Goal: Information Seeking & Learning: Learn about a topic

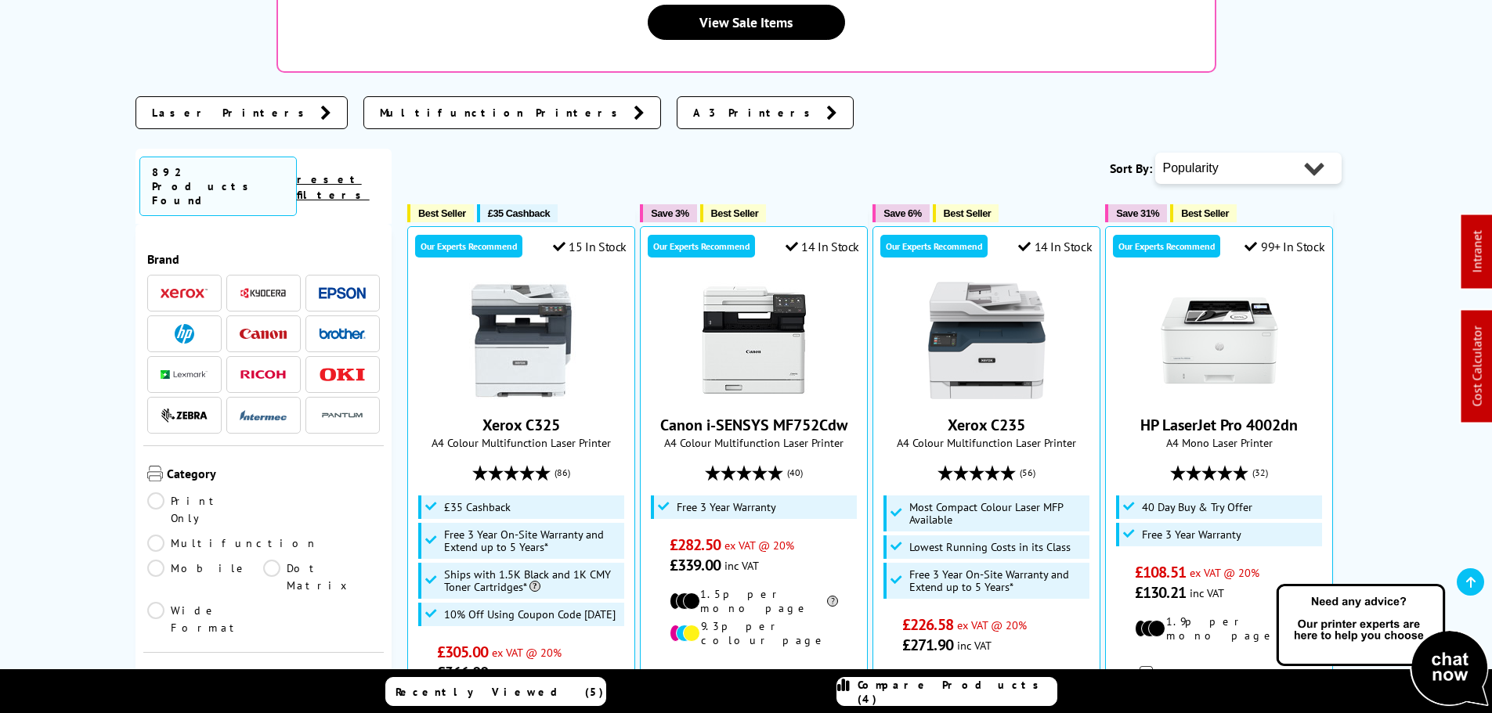
click at [349, 287] on img at bounding box center [342, 293] width 47 height 12
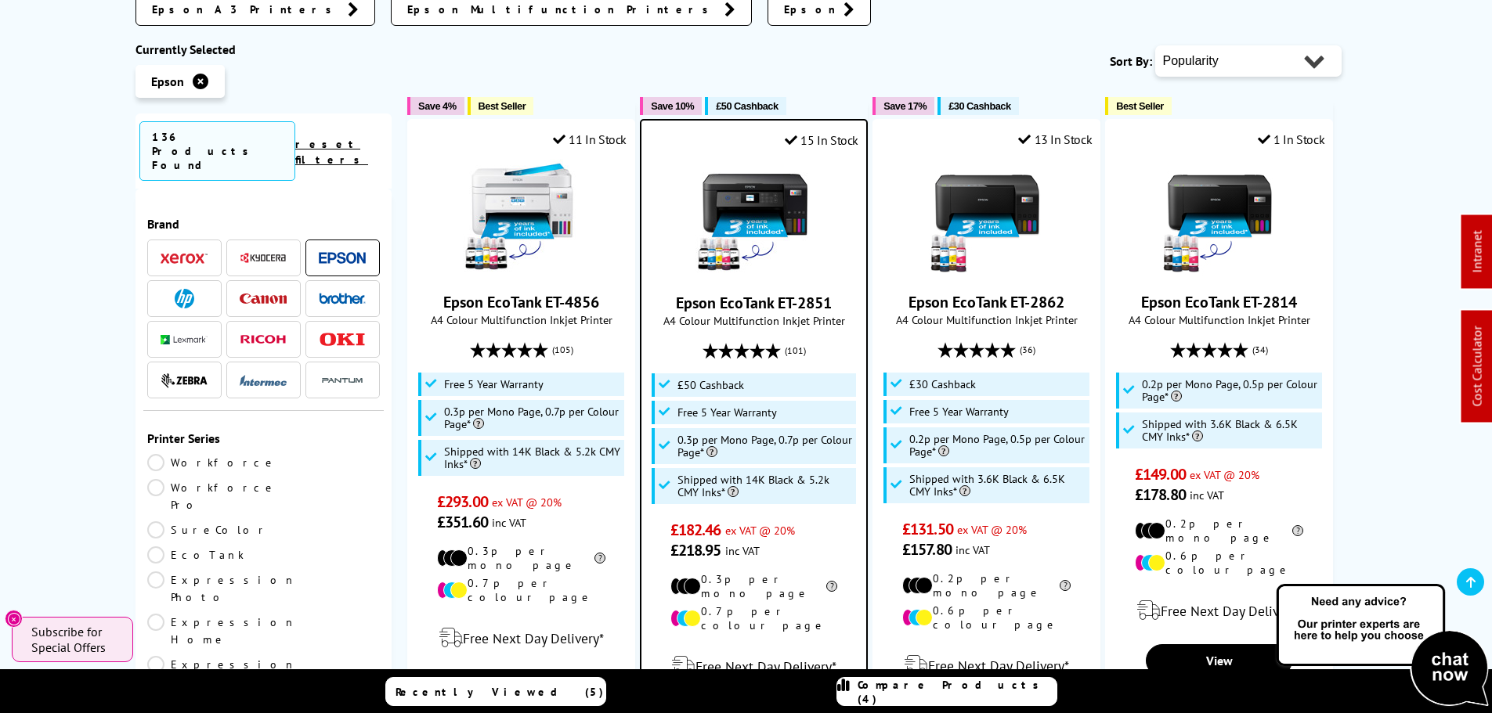
click at [163, 454] on link "Workforce" at bounding box center [212, 462] width 130 height 17
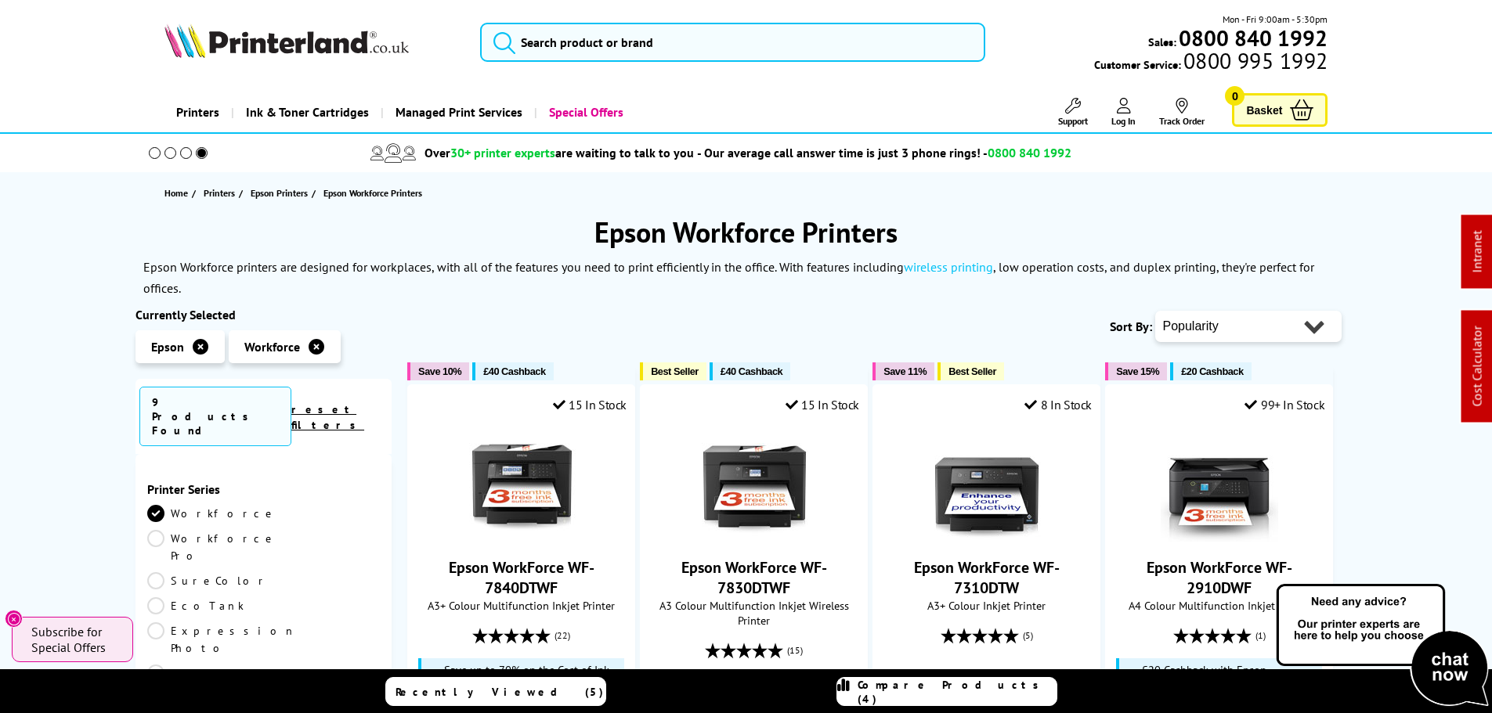
click at [268, 530] on link "Workforce Pro" at bounding box center [212, 547] width 130 height 34
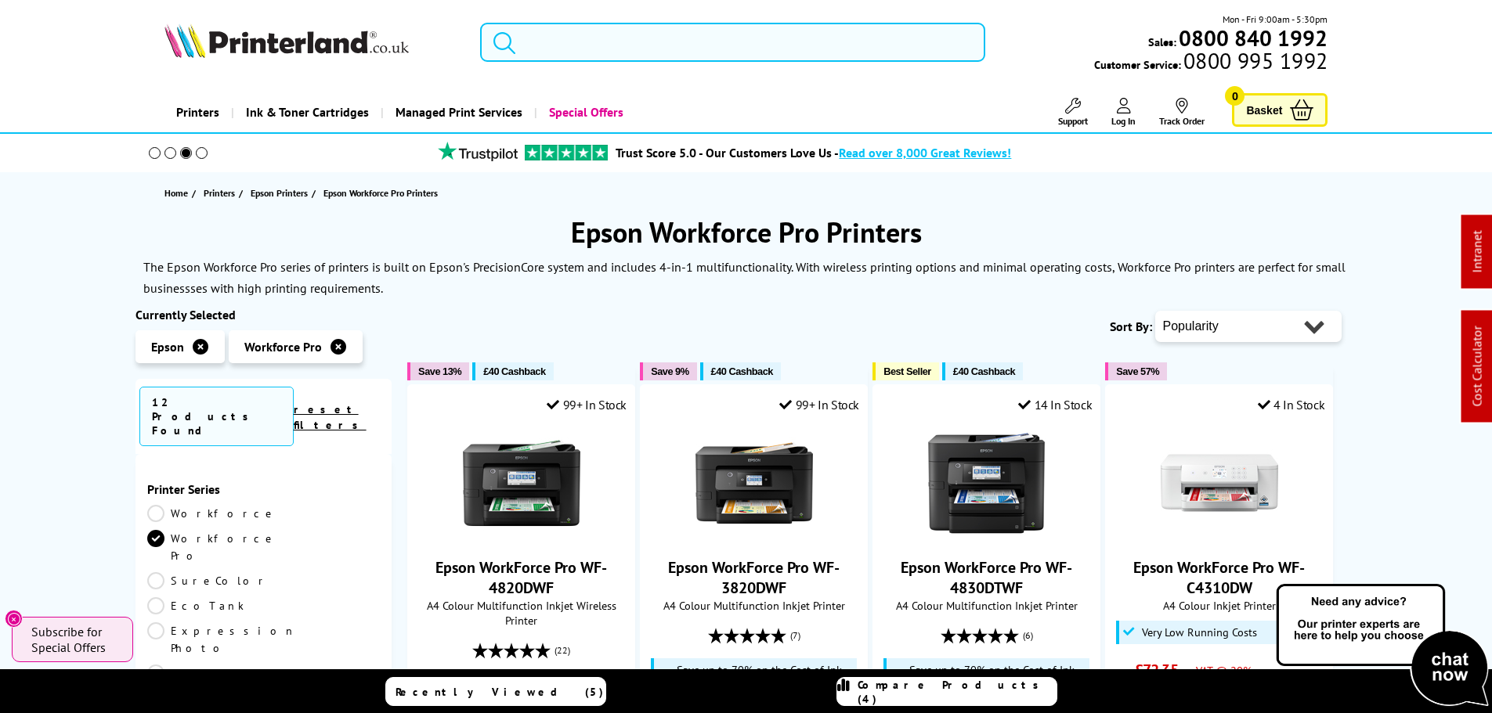
click at [616, 57] on input "search" at bounding box center [732, 42] width 505 height 39
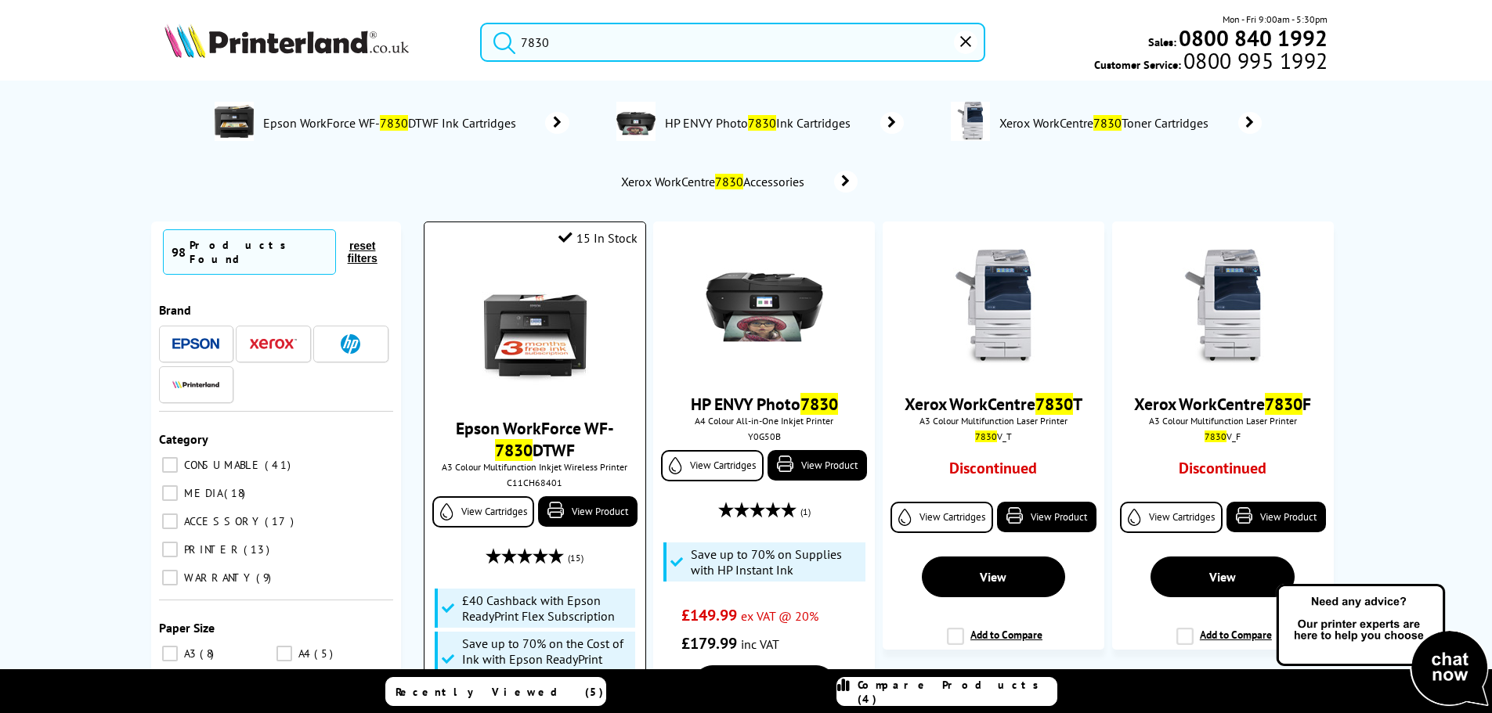
type input "7830"
click at [553, 258] on div "Epson WorkForce WF- 7830 DTWF A3 Colour Multifunction Inkjet Wireless Printer C…" at bounding box center [534, 510] width 204 height 505
click at [540, 326] on img at bounding box center [534, 331] width 117 height 117
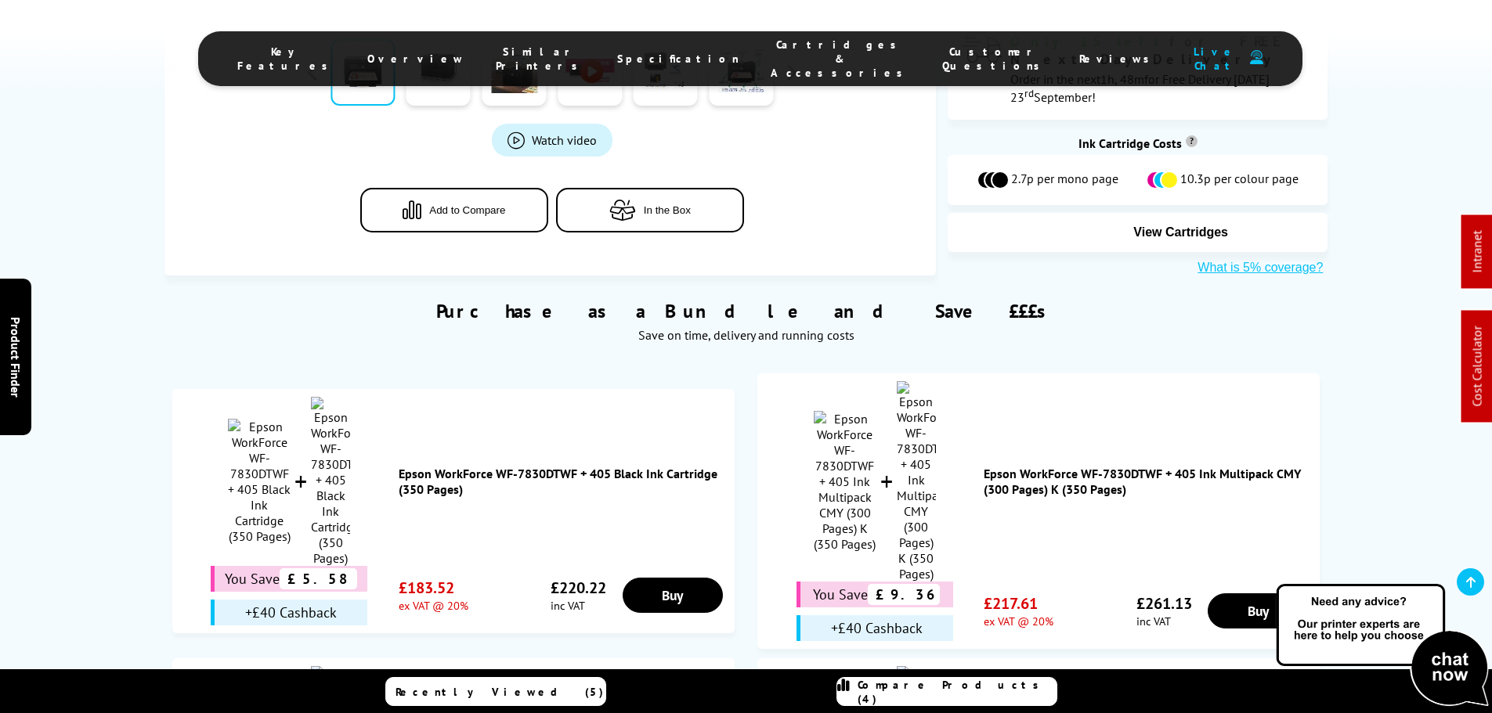
click at [787, 52] on span "Cartridges & Accessories" at bounding box center [841, 59] width 140 height 42
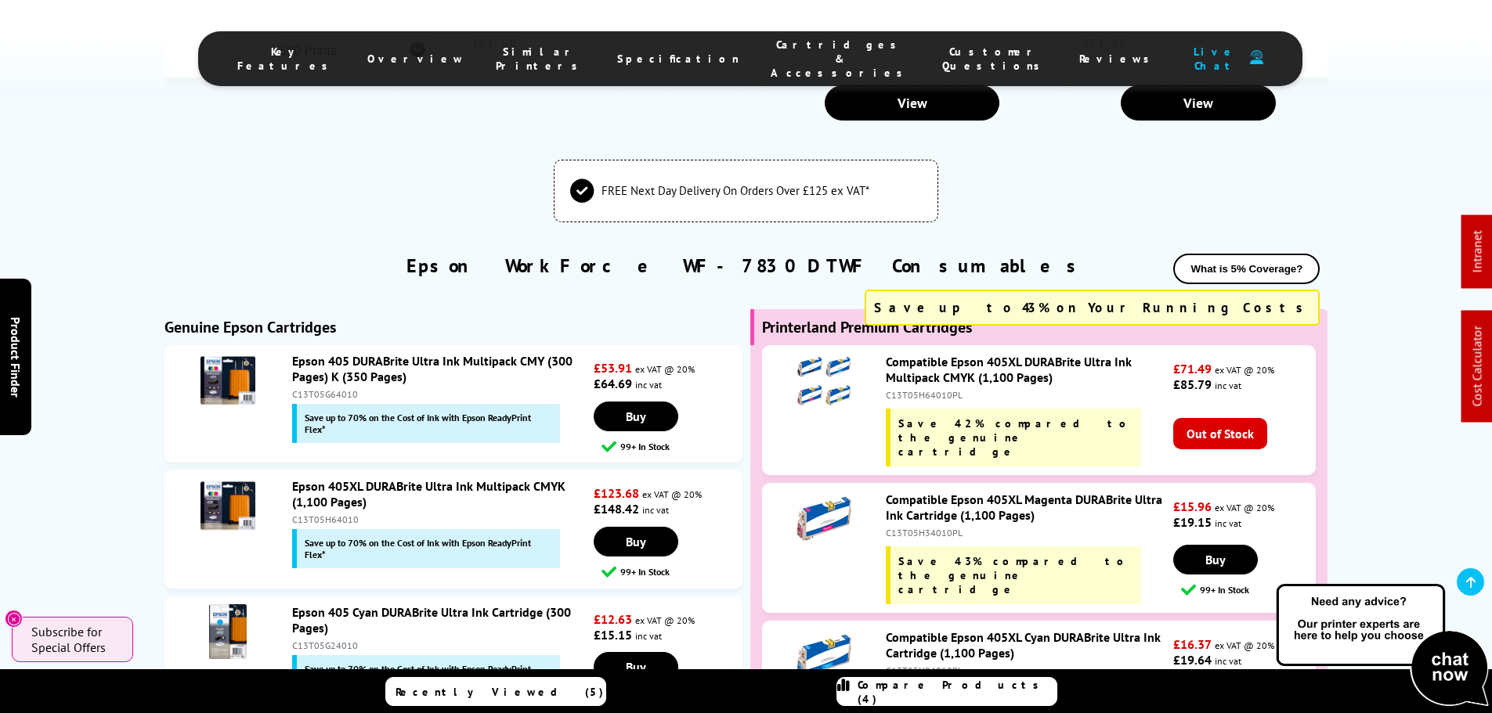
scroll to position [5289, 0]
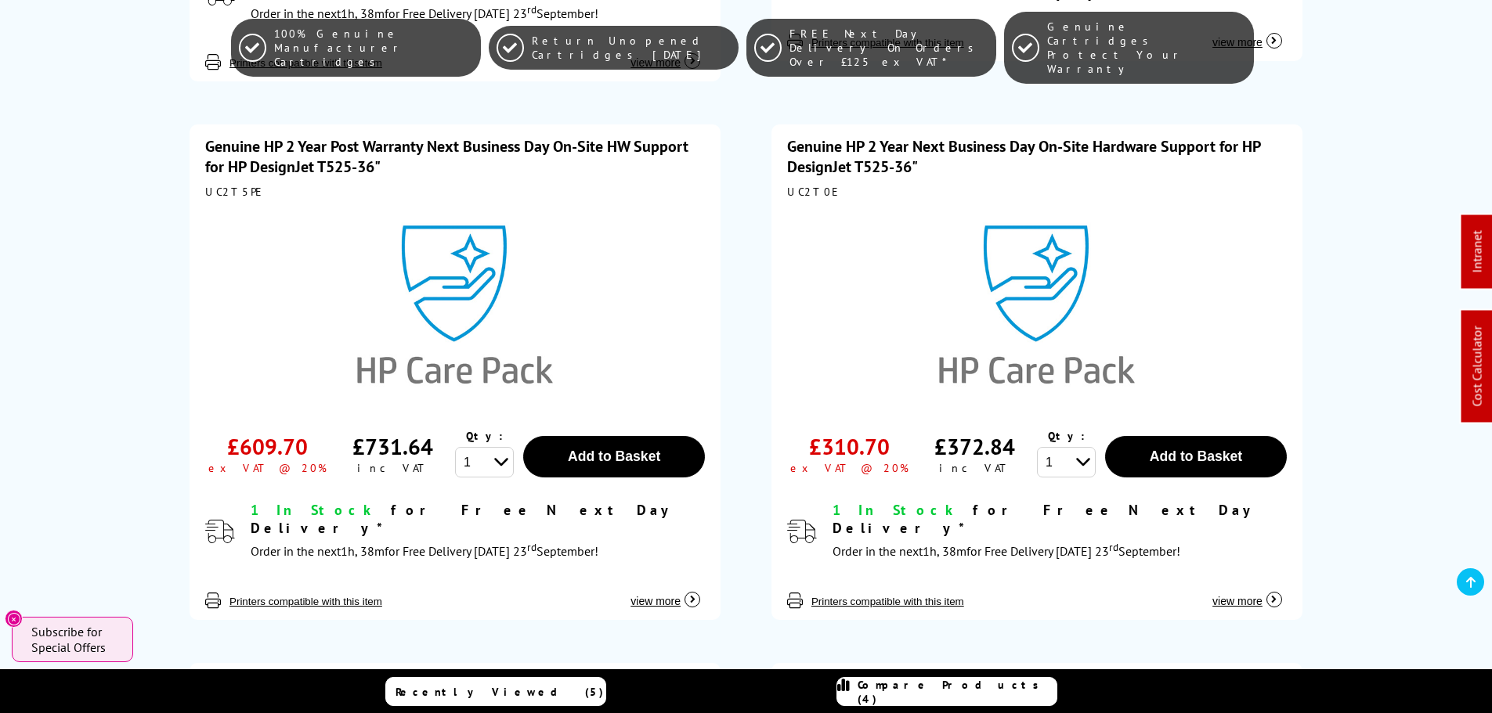
scroll to position [862, 0]
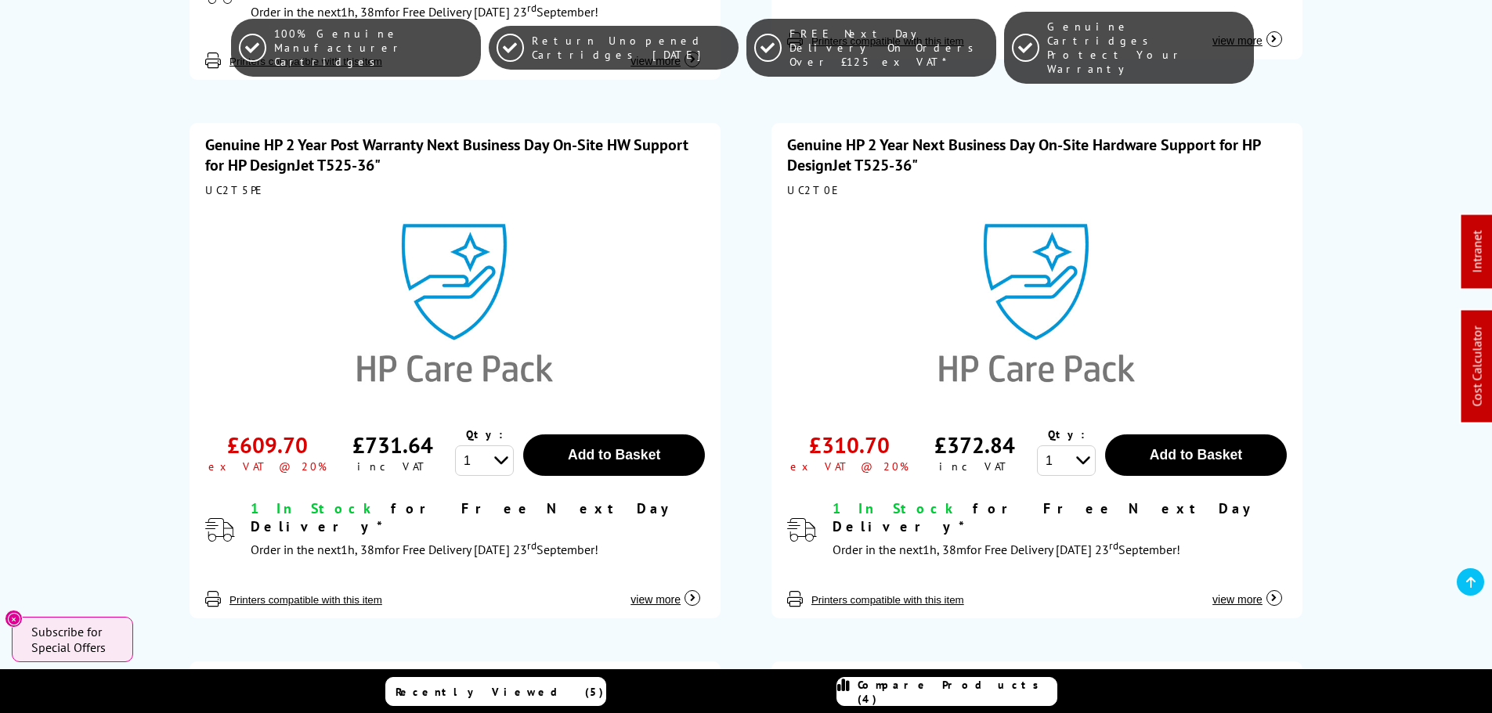
click at [226, 183] on div "UC2T5PE" at bounding box center [455, 190] width 500 height 14
copy div "UC2T5PE"
click at [811, 183] on div "UC2T0E" at bounding box center [1037, 190] width 500 height 14
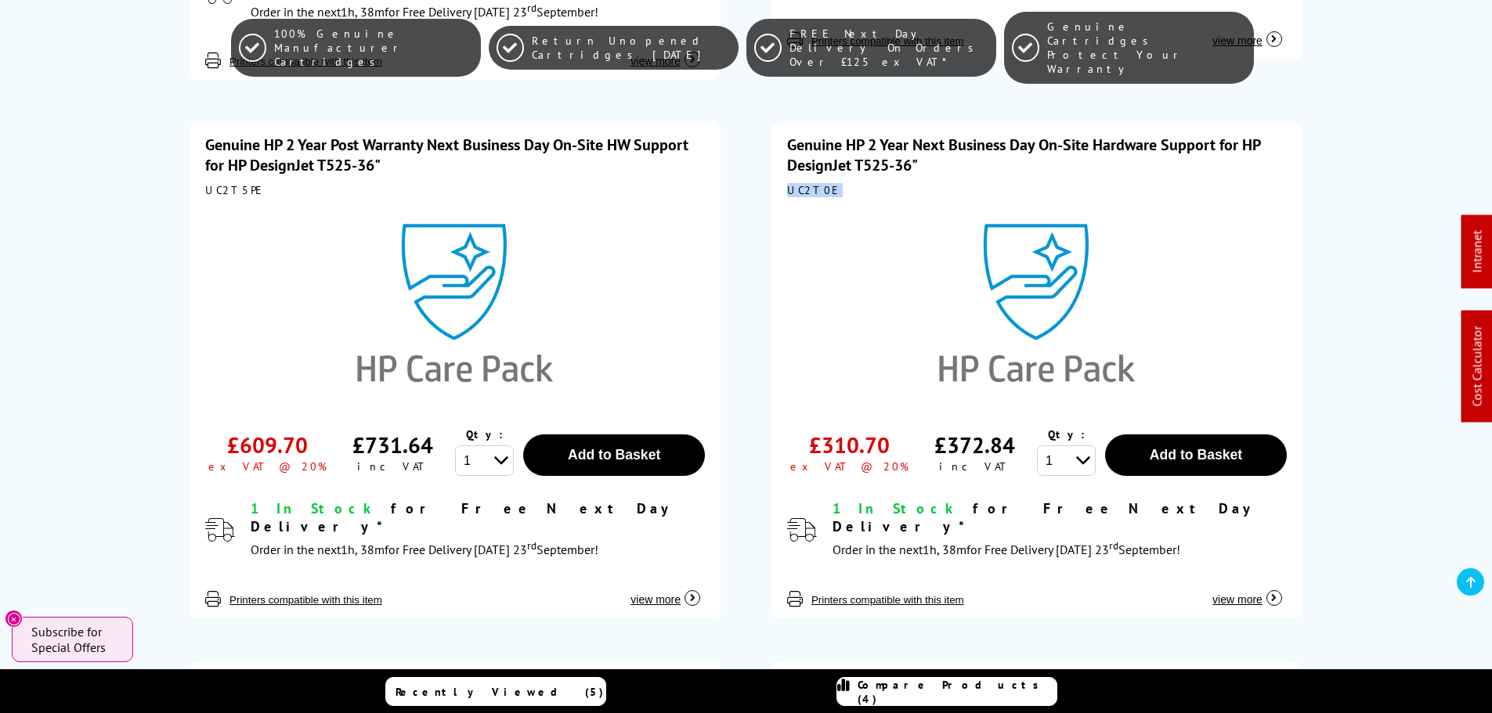
copy div "UC2T0E"
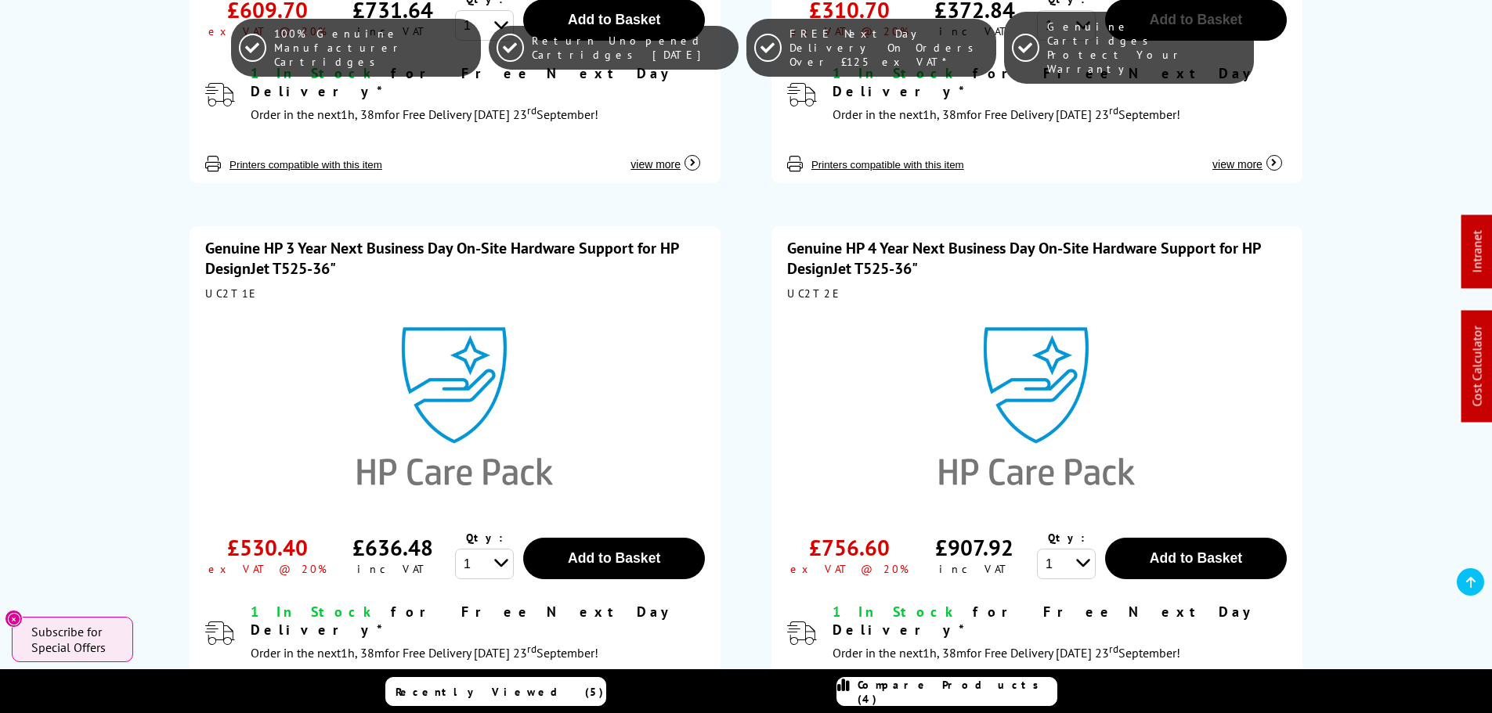
scroll to position [1410, 0]
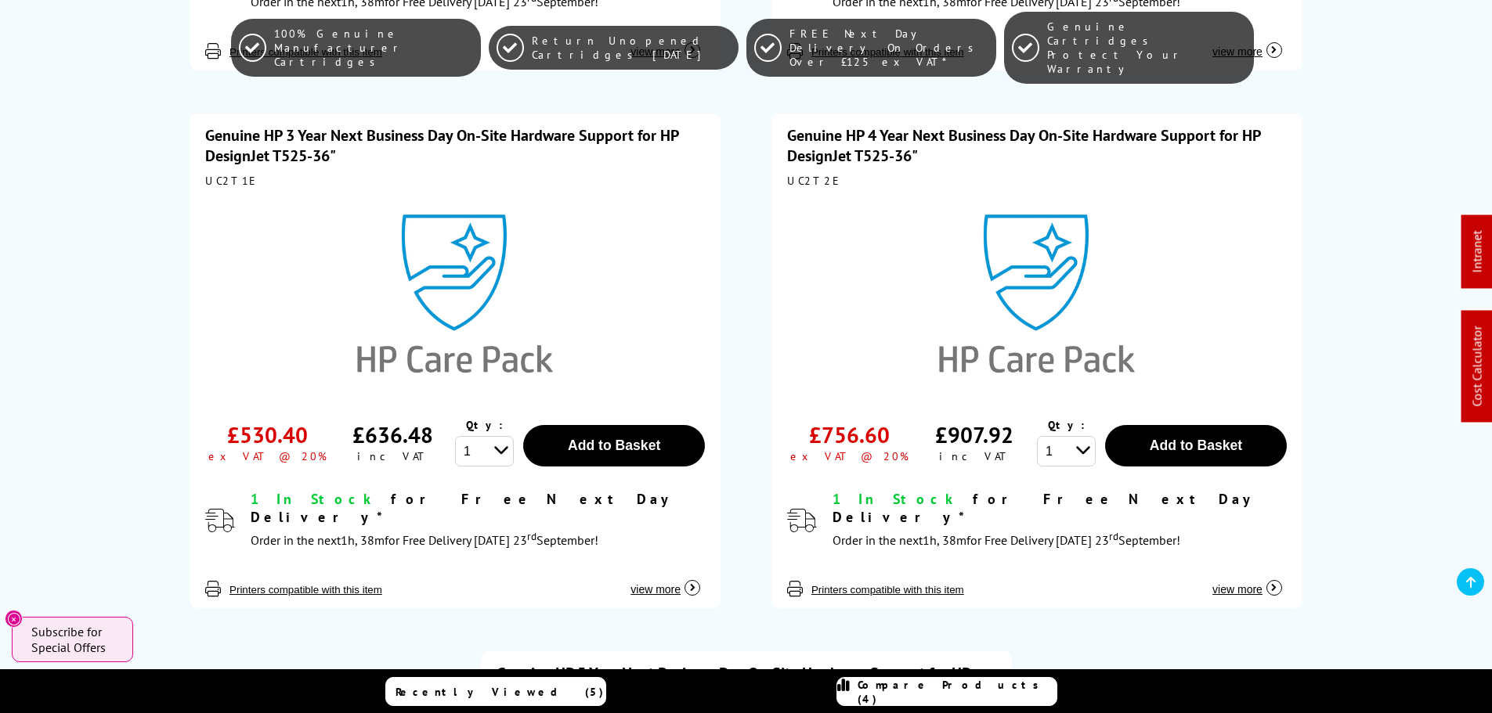
click at [229, 174] on div "UC2T1E" at bounding box center [455, 181] width 500 height 14
copy div "UC2T1E"
click at [805, 174] on div "UC2T2E" at bounding box center [1037, 181] width 500 height 14
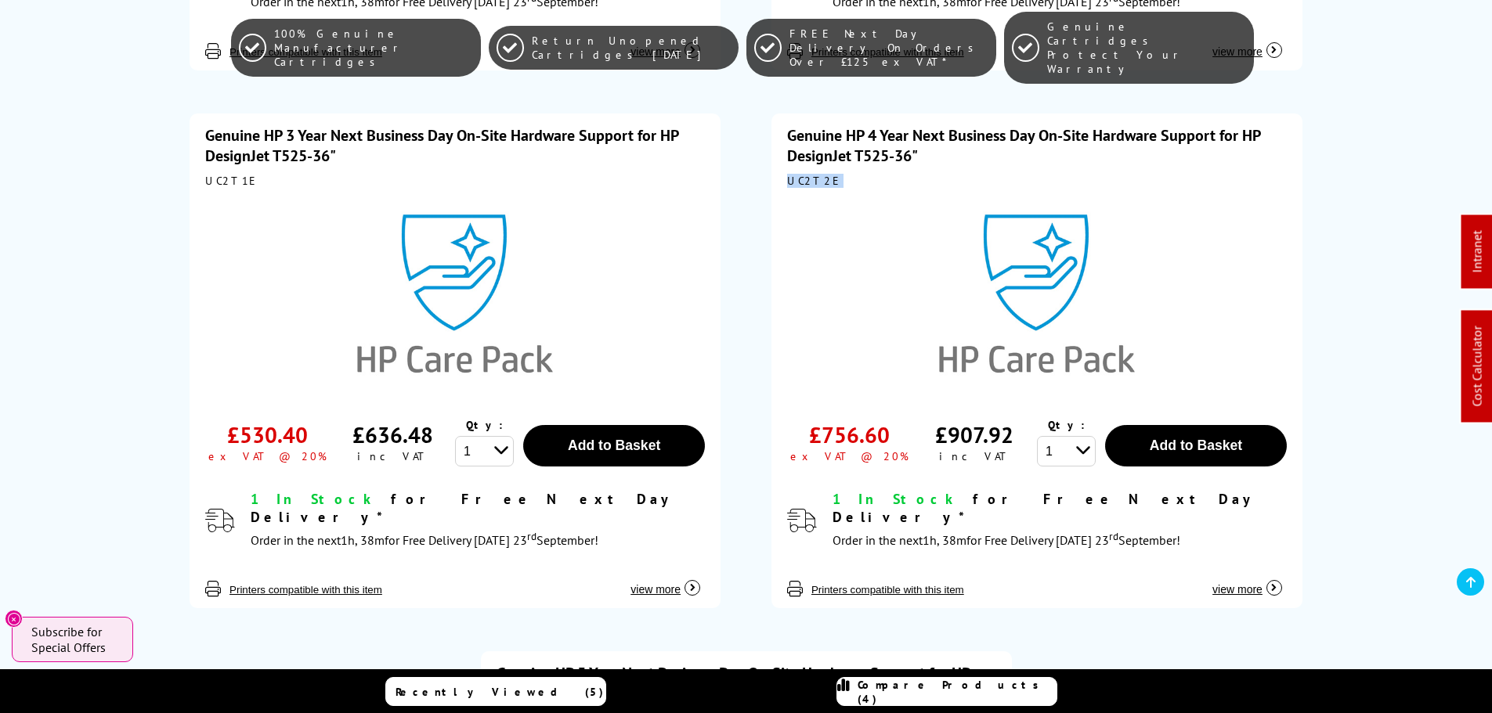
copy div "UC2T2E"
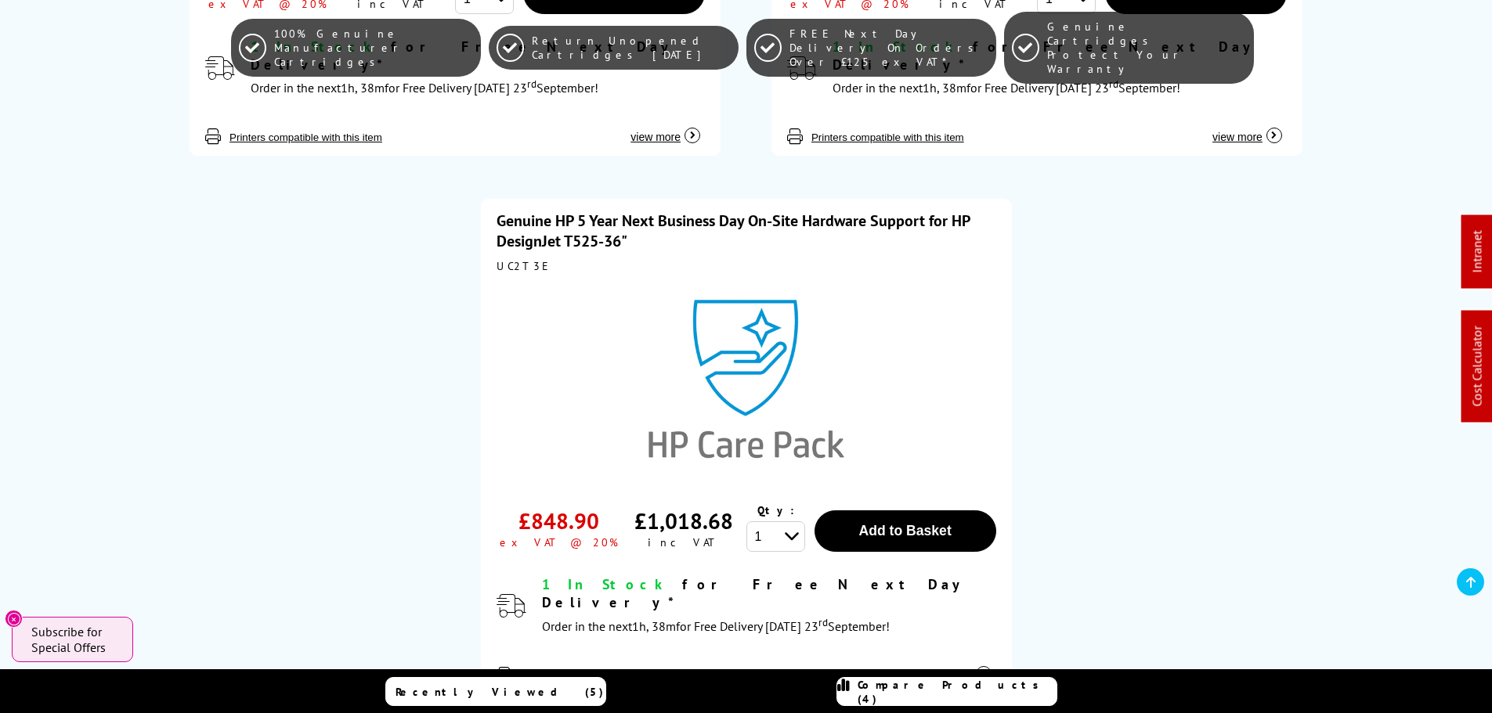
scroll to position [1880, 0]
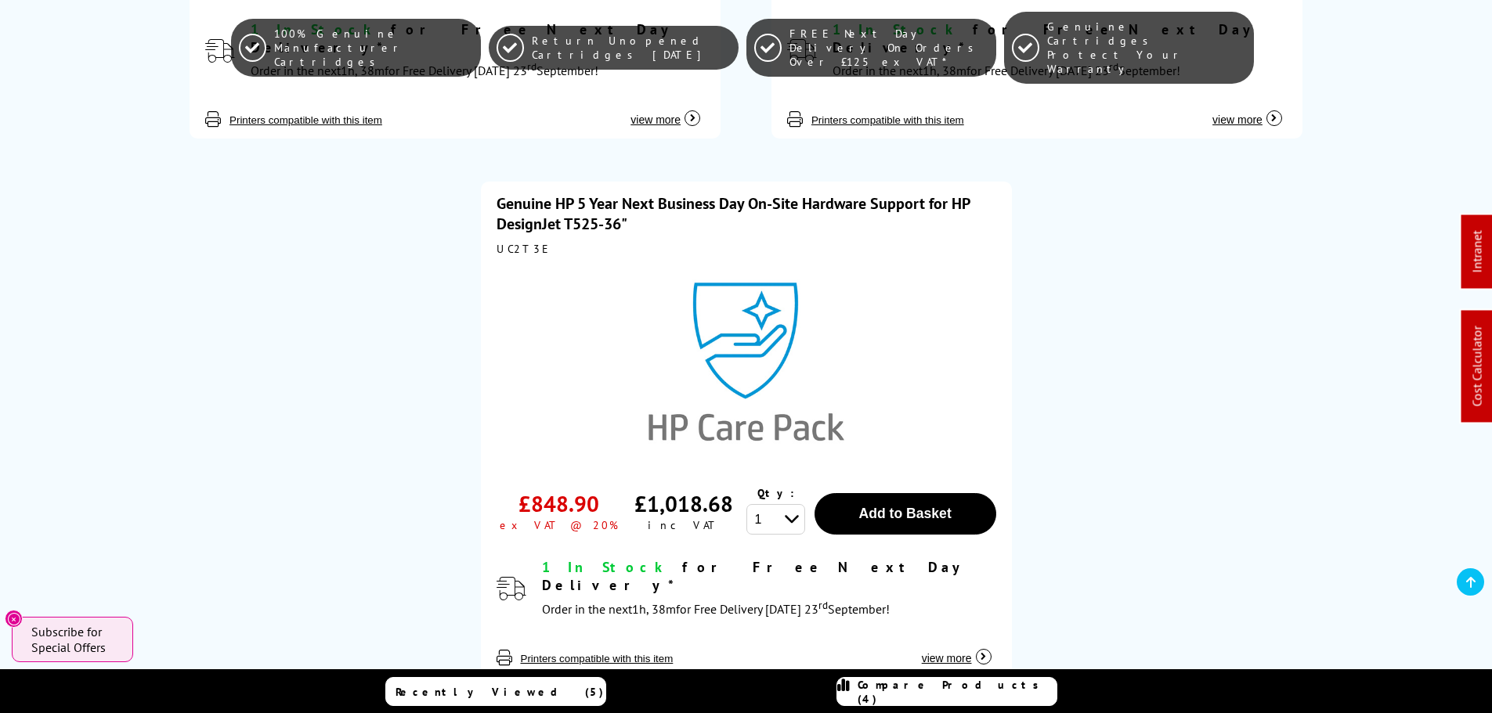
click at [505, 242] on div "UC2T3E" at bounding box center [747, 249] width 500 height 14
copy div "UC2T3E"
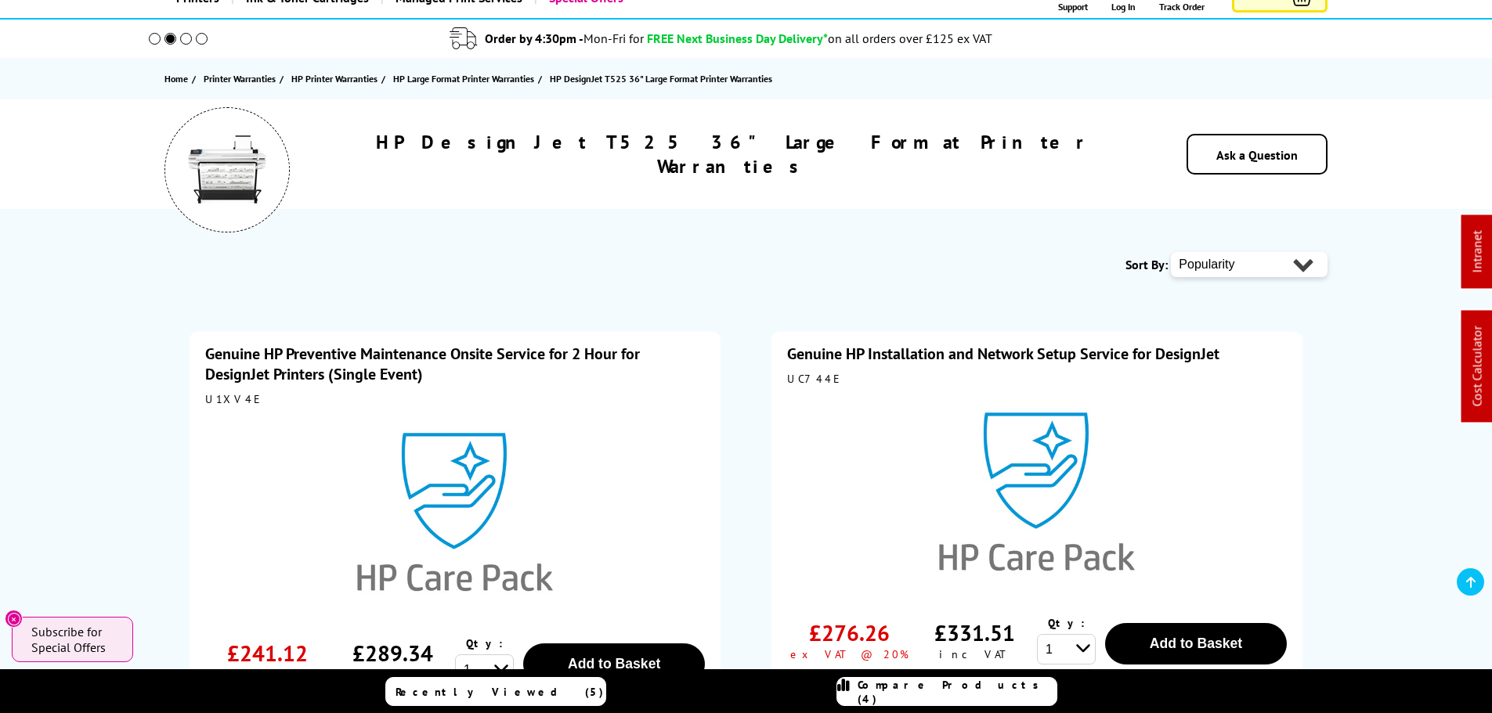
scroll to position [0, 0]
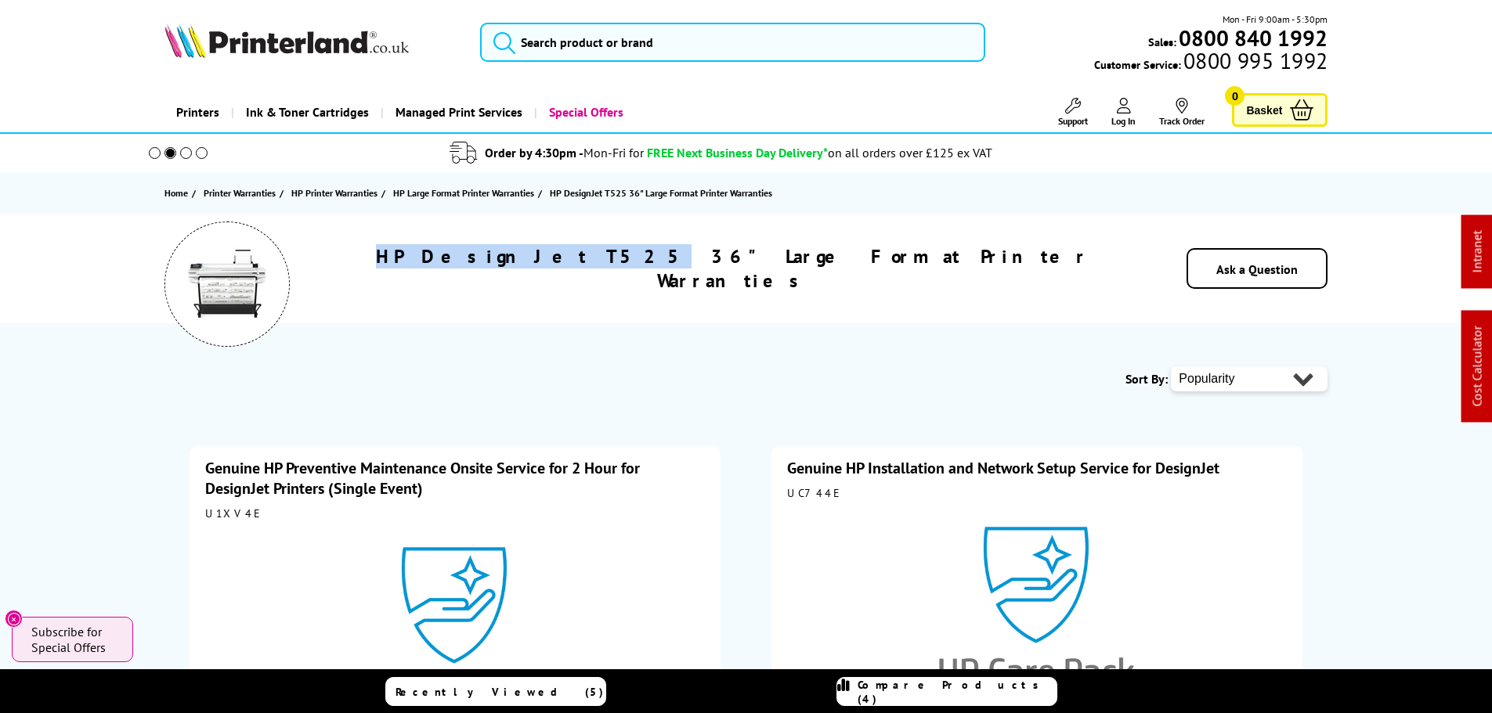
drag, startPoint x: 660, startPoint y: 263, endPoint x: 409, endPoint y: 264, distance: 251.4
click at [407, 263] on div "HP DesignJet T525 36" Large Format Printer Warranties" at bounding box center [733, 268] width 792 height 49
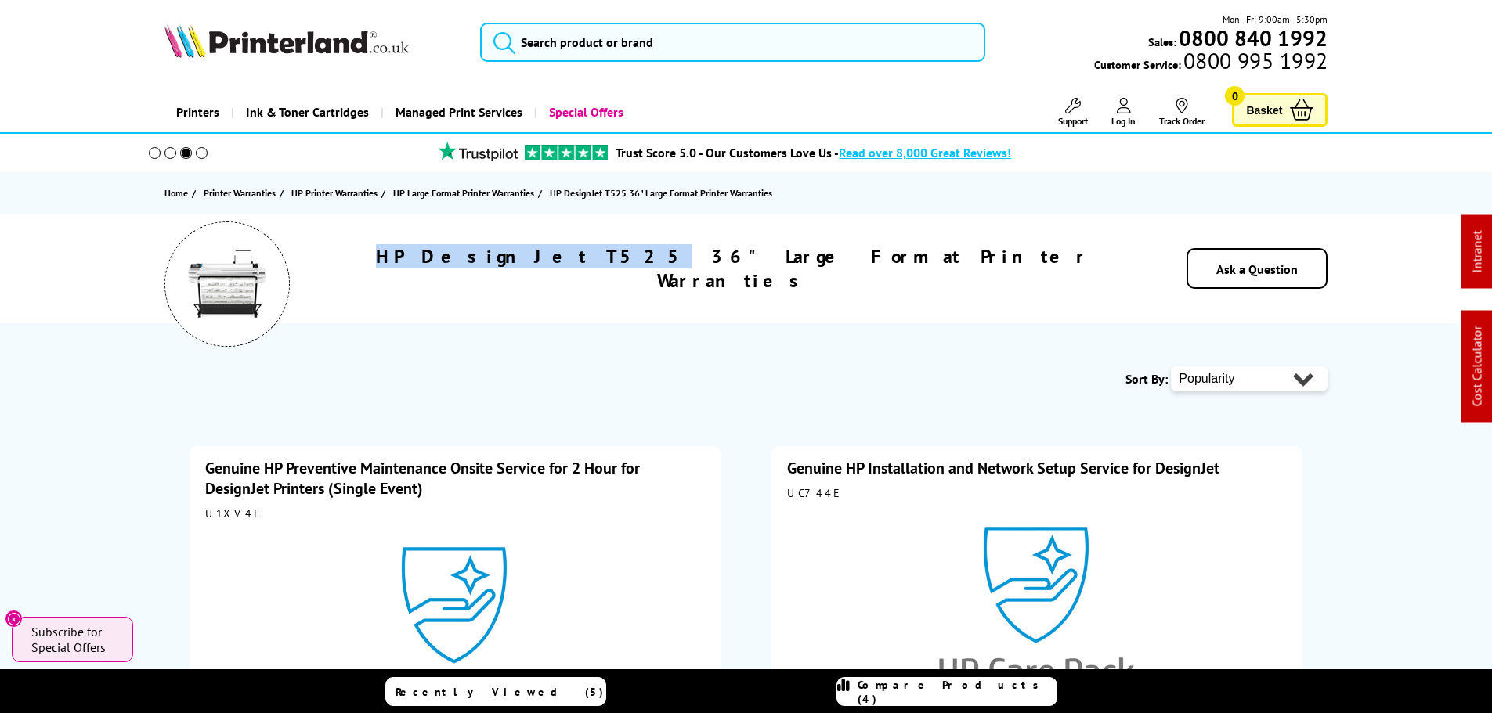
copy h1 "HP DesignJet T525"
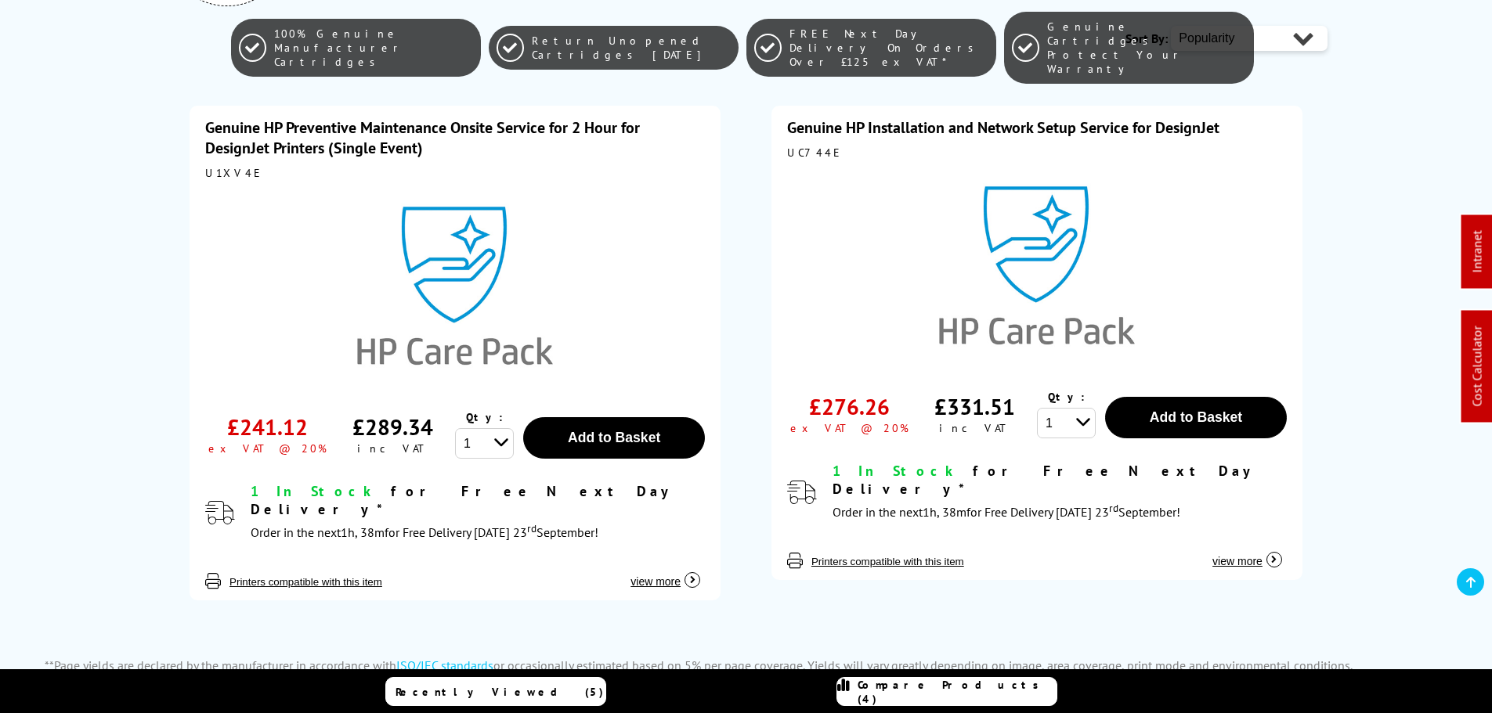
scroll to position [313, 0]
